Goal: Book appointment/travel/reservation

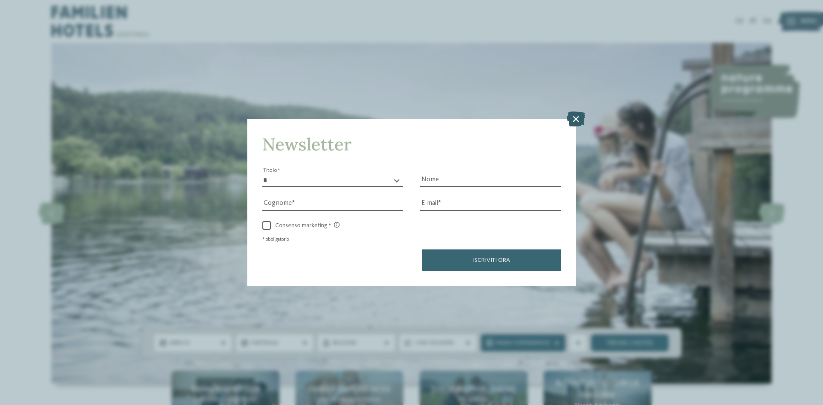
click at [579, 114] on icon at bounding box center [576, 118] width 18 height 15
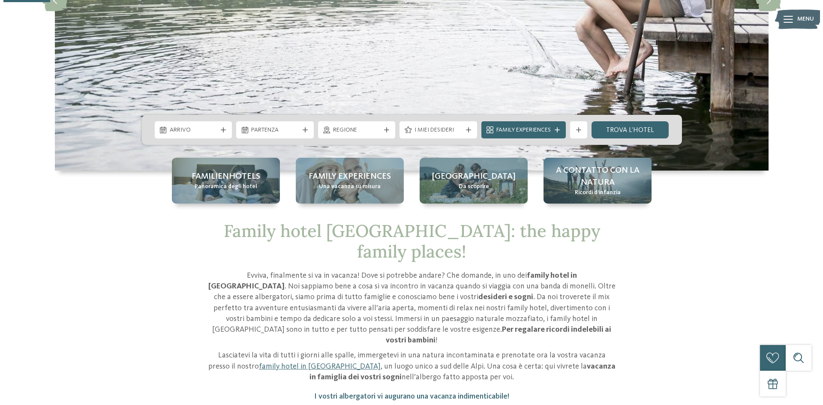
scroll to position [214, 0]
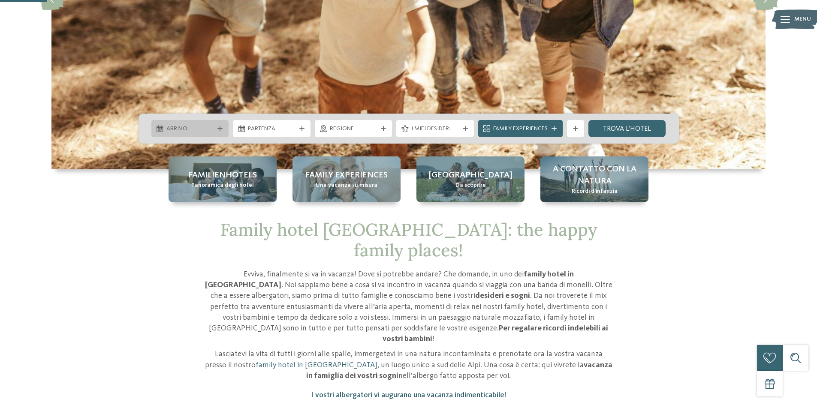
drag, startPoint x: 231, startPoint y: 130, endPoint x: 200, endPoint y: 131, distance: 30.9
click at [229, 130] on div "Arrivo Partenza" at bounding box center [408, 129] width 540 height 30
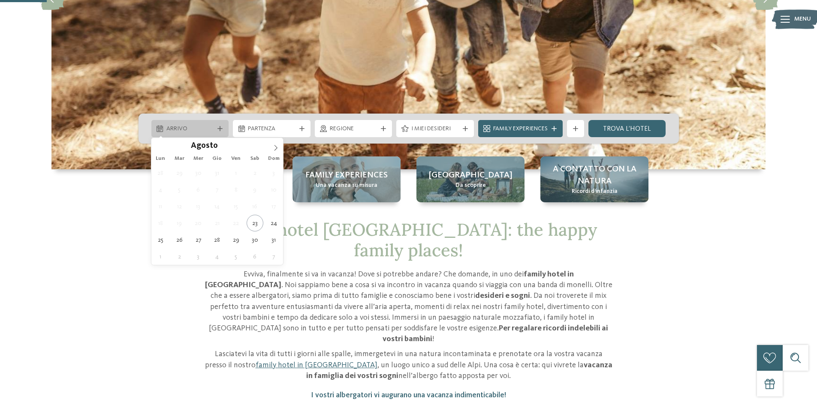
click at [182, 133] on span "Arrivo" at bounding box center [190, 129] width 48 height 9
click at [278, 145] on icon at bounding box center [276, 148] width 6 height 6
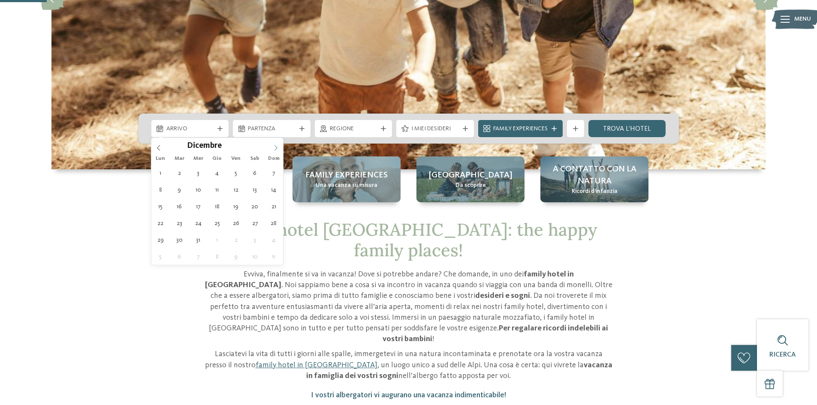
type input "****"
click at [277, 148] on icon at bounding box center [276, 148] width 6 height 6
type div "11.01.2026"
type input "****"
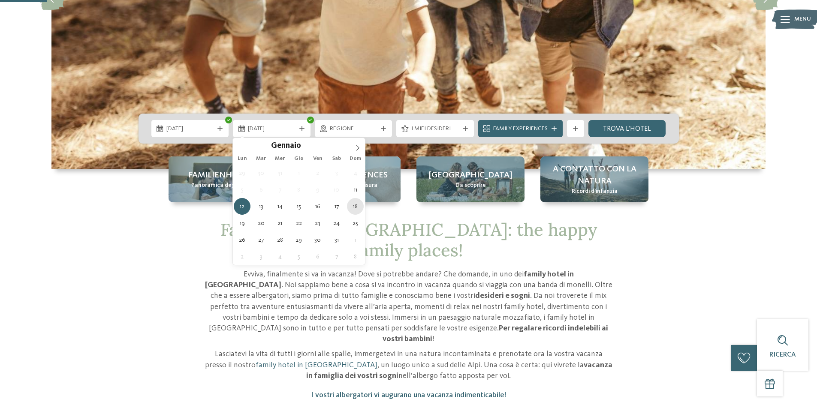
type div "18.01.2026"
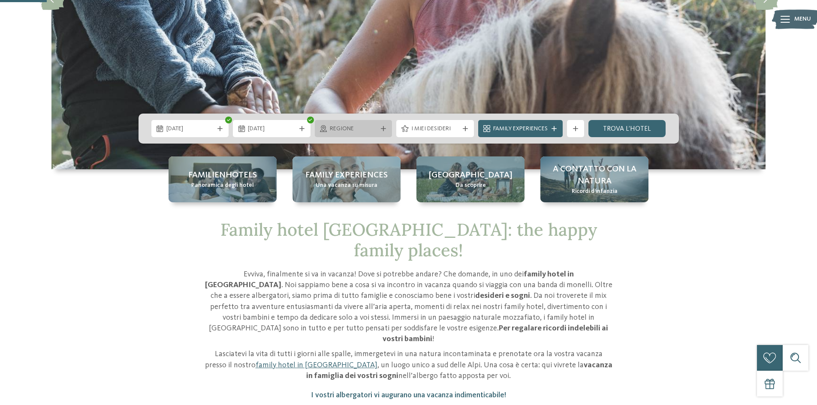
click at [349, 133] on div "Regione" at bounding box center [354, 128] width 78 height 17
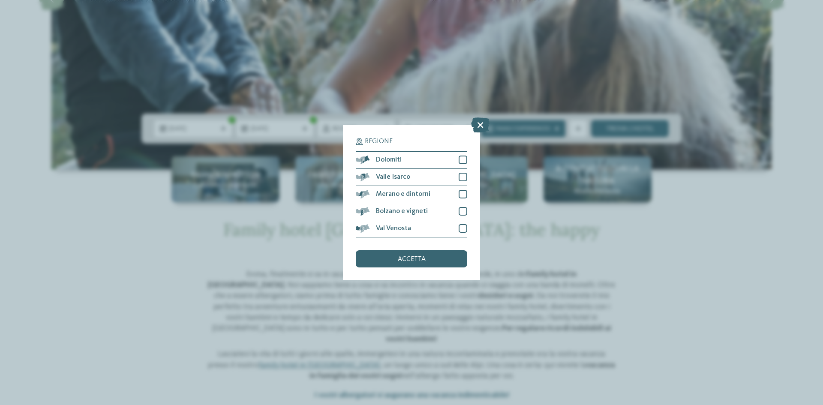
click at [470, 160] on div "Regione Dolomiti Valle Isarco" at bounding box center [411, 202] width 137 height 155
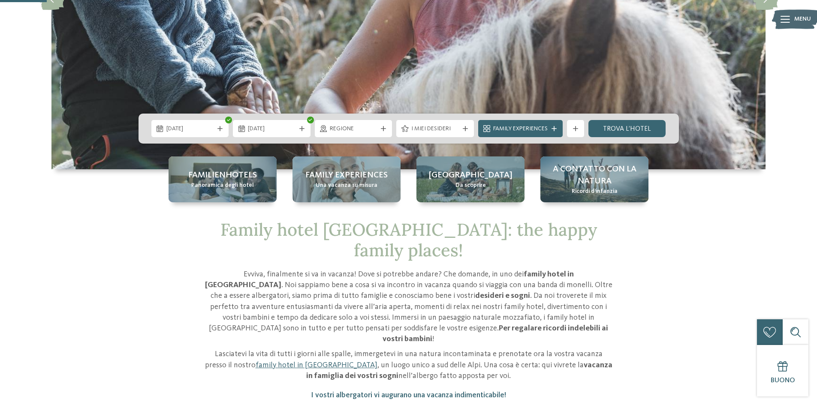
click at [441, 126] on span "I miei desideri" at bounding box center [435, 129] width 48 height 9
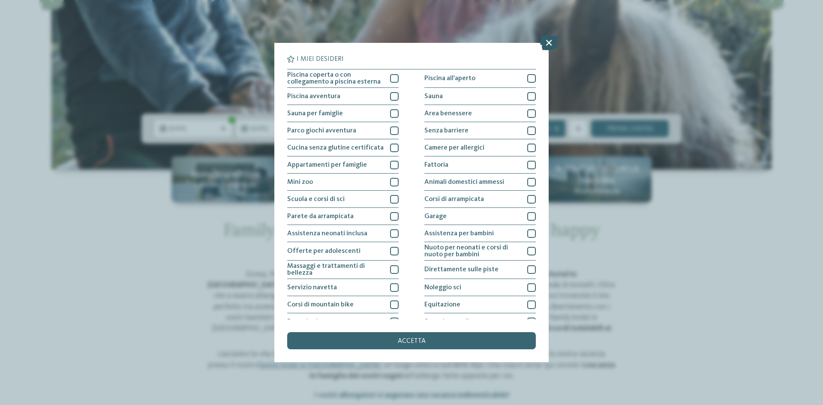
click at [545, 47] on icon at bounding box center [549, 42] width 18 height 15
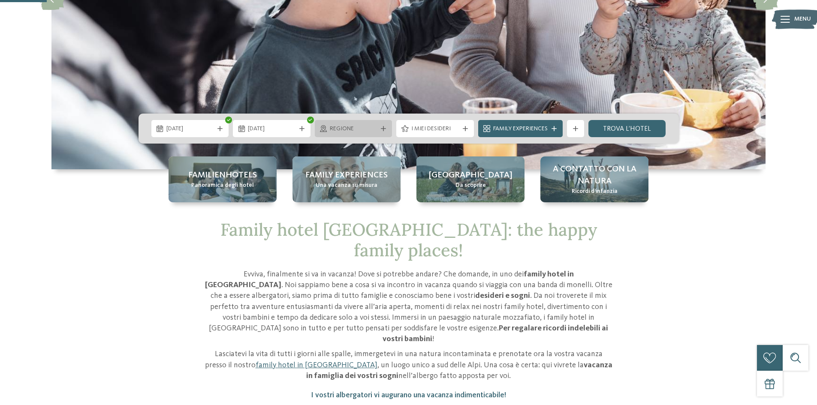
click at [367, 122] on div "Regione" at bounding box center [354, 128] width 78 height 17
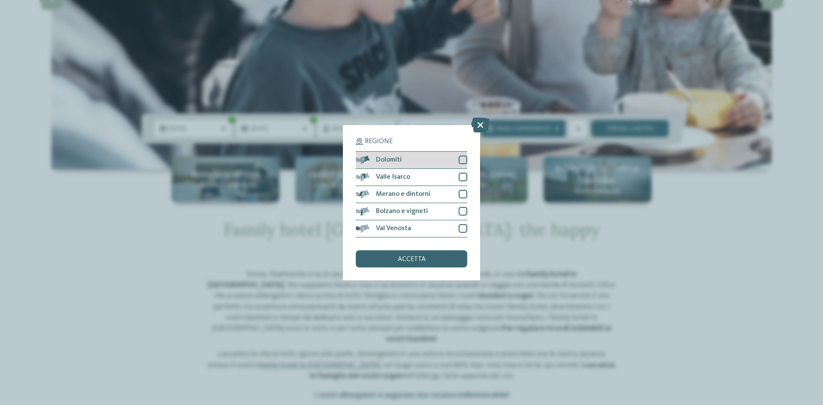
click at [462, 164] on div at bounding box center [463, 160] width 9 height 9
click at [413, 256] on span "accetta" at bounding box center [412, 259] width 28 height 7
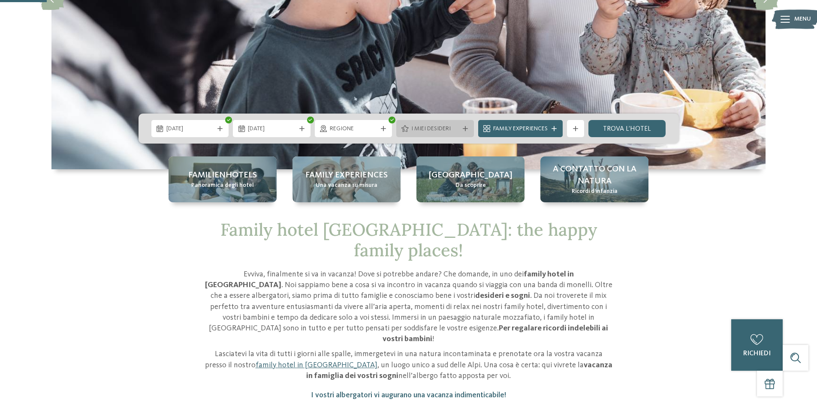
click at [429, 131] on span "I miei desideri" at bounding box center [435, 129] width 48 height 9
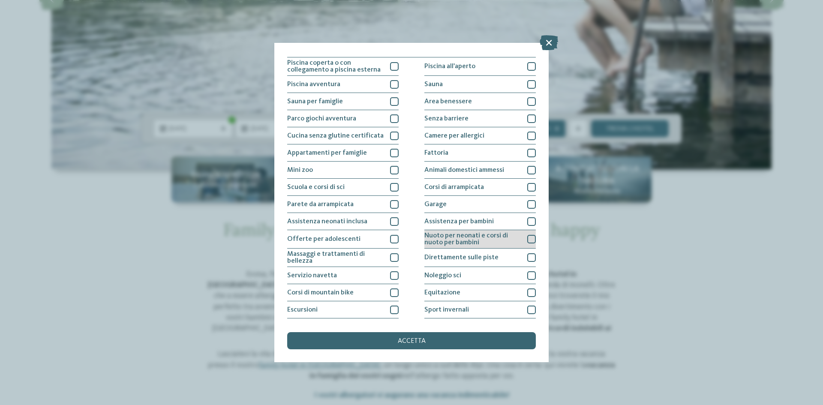
scroll to position [43, 0]
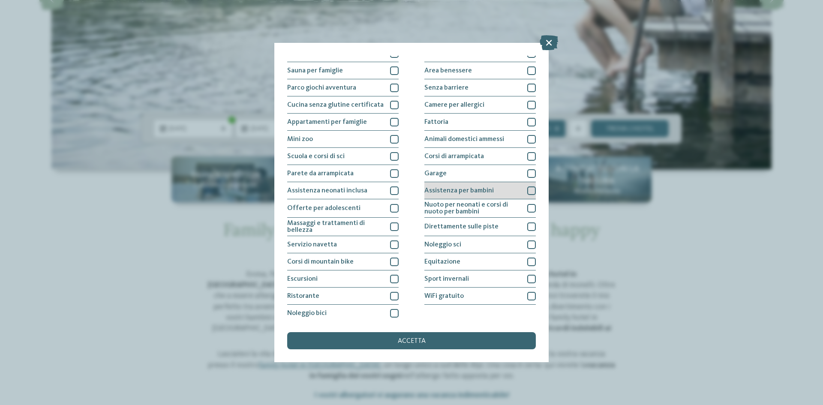
click at [462, 190] on span "Assistenza per bambini" at bounding box center [458, 190] width 69 height 7
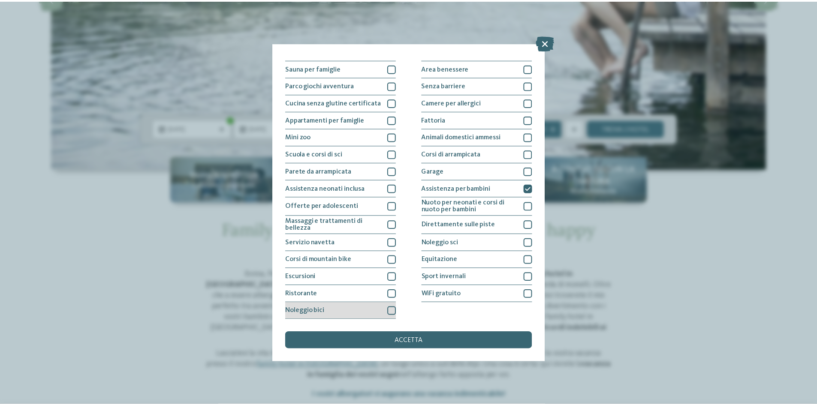
scroll to position [45, 0]
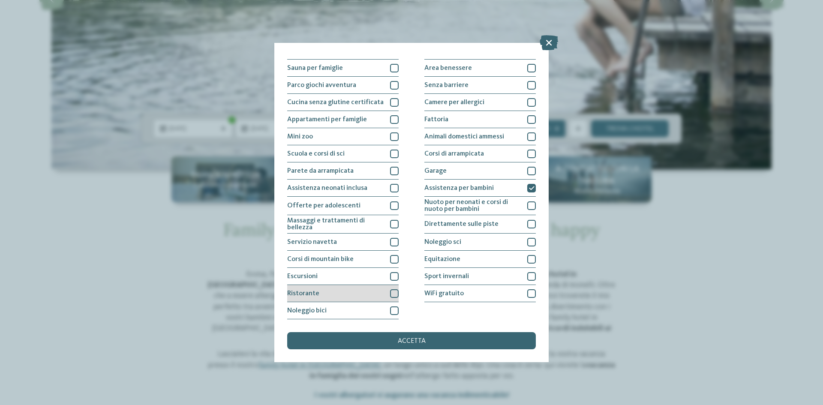
click at [388, 299] on div "Ristorante" at bounding box center [342, 293] width 111 height 17
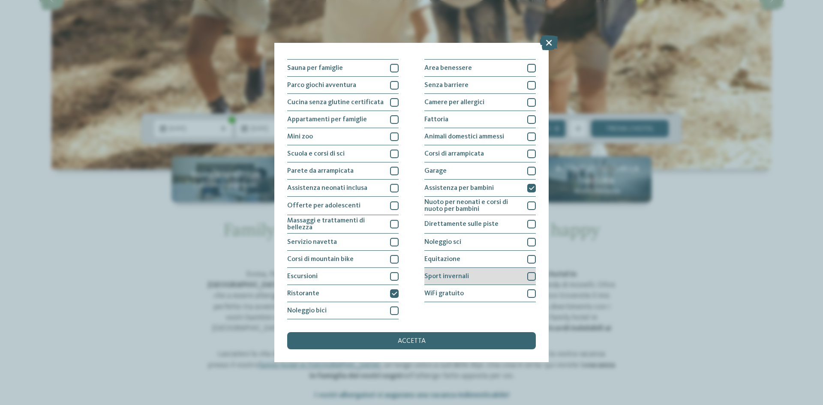
click at [465, 282] on div "Sport invernali" at bounding box center [479, 276] width 111 height 17
click at [398, 341] on span "accetta" at bounding box center [412, 341] width 28 height 7
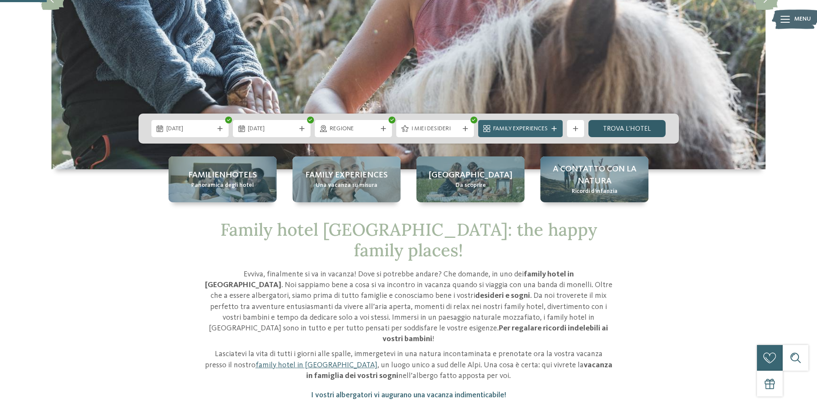
click at [633, 124] on link "trova l’hotel" at bounding box center [627, 128] width 78 height 17
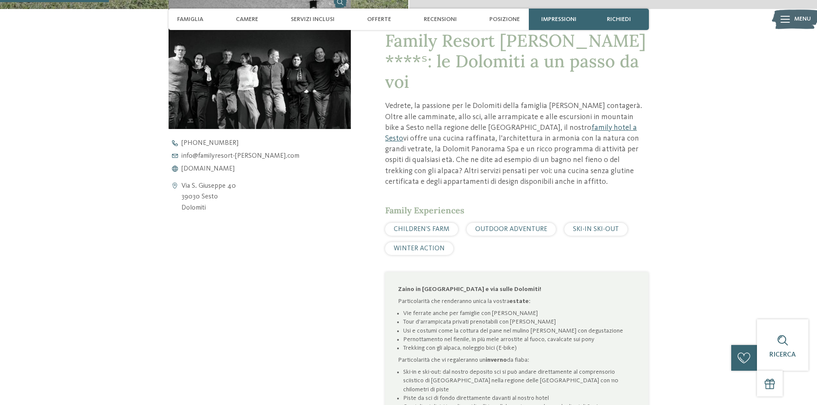
scroll to position [386, 0]
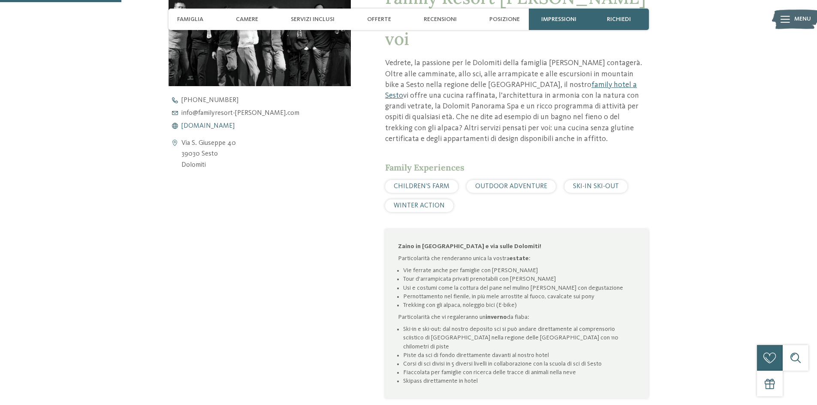
click at [229, 123] on span "www.familyresort-rainer.com" at bounding box center [207, 126] width 53 height 7
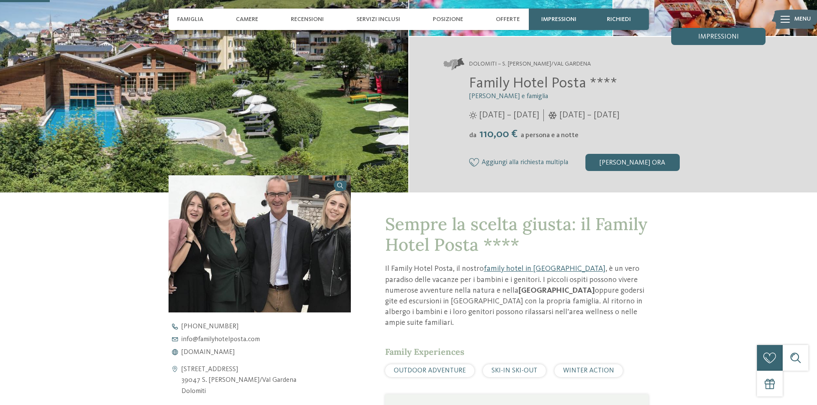
scroll to position [171, 0]
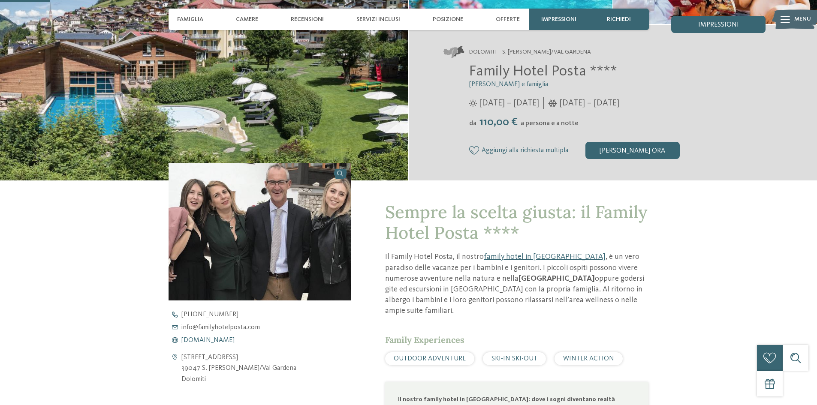
click at [202, 340] on span "www.familyhotelposta.com" at bounding box center [207, 340] width 53 height 7
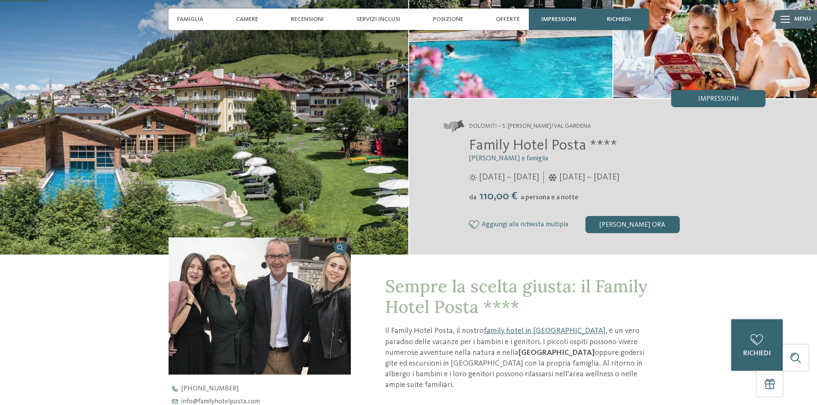
scroll to position [0, 0]
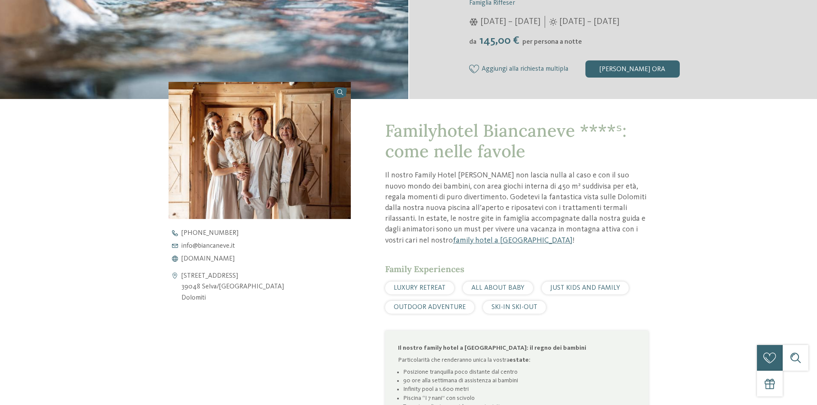
scroll to position [300, 0]
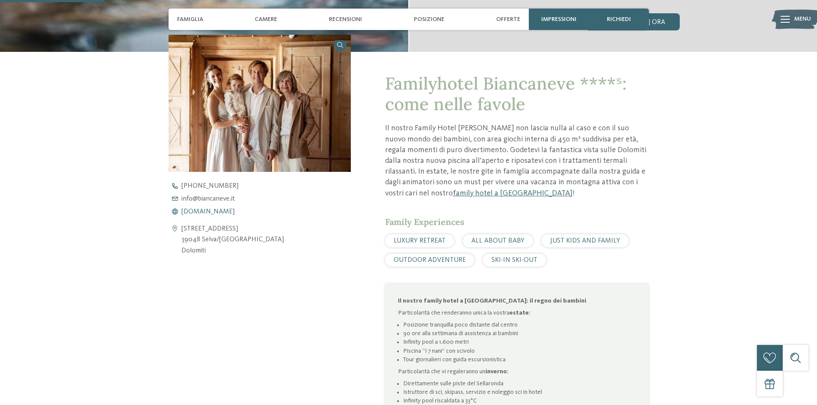
click at [205, 208] on span "[DOMAIN_NAME]" at bounding box center [207, 211] width 53 height 7
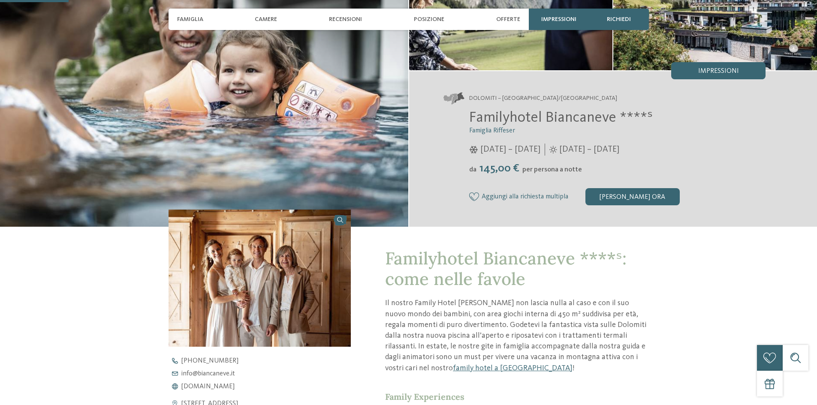
scroll to position [214, 0]
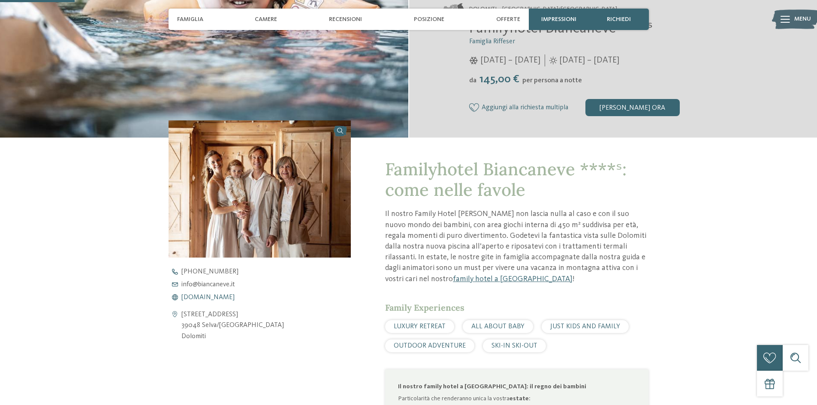
click at [210, 294] on span "[DOMAIN_NAME]" at bounding box center [207, 297] width 53 height 7
click at [212, 298] on span "[DOMAIN_NAME]" at bounding box center [207, 297] width 53 height 7
